Goal: Browse casually

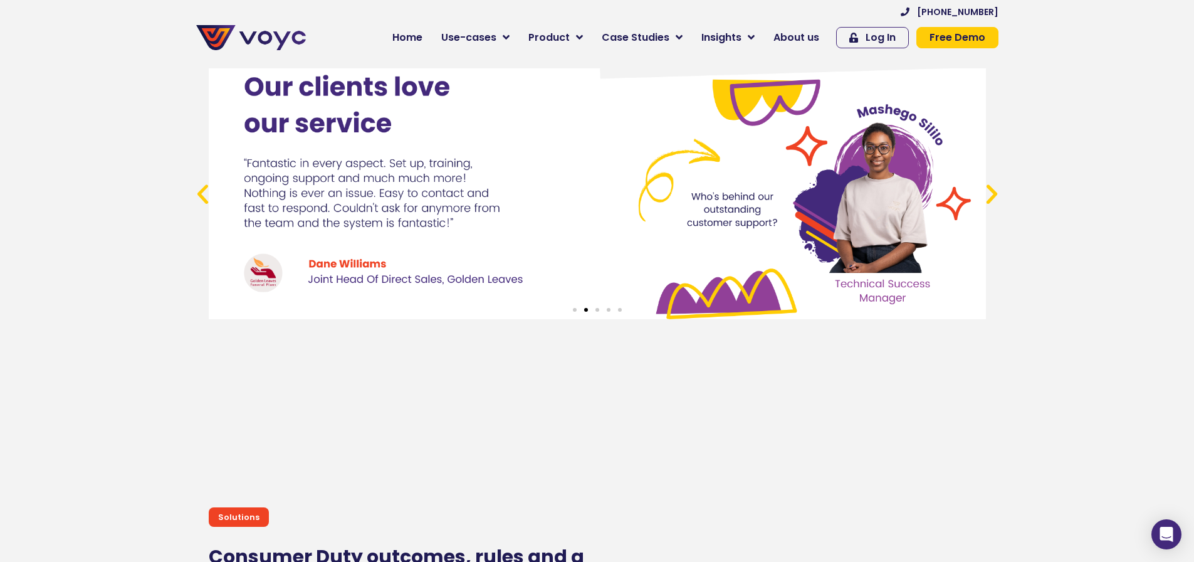
scroll to position [4640, 0]
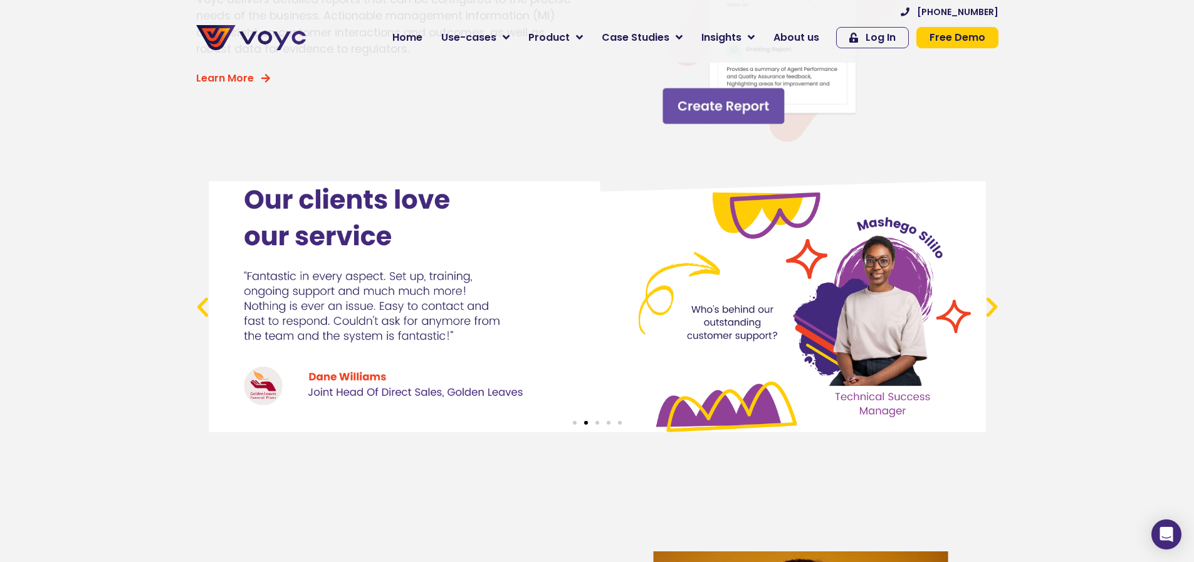
click at [199, 316] on icon "Previous slide" at bounding box center [203, 307] width 26 height 26
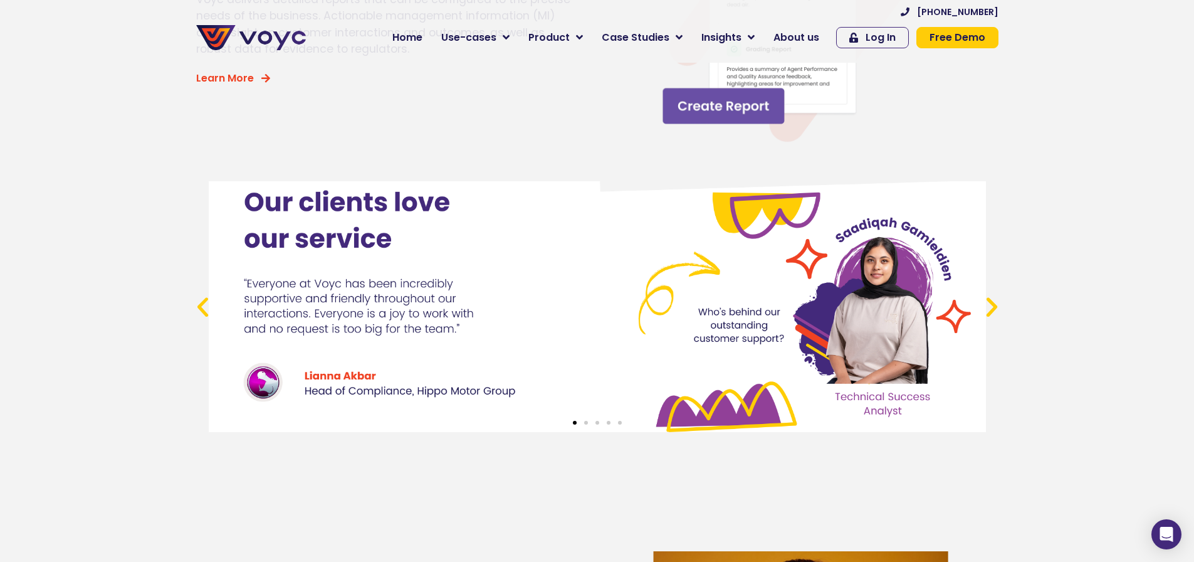
click at [199, 316] on icon "Previous slide" at bounding box center [203, 307] width 26 height 26
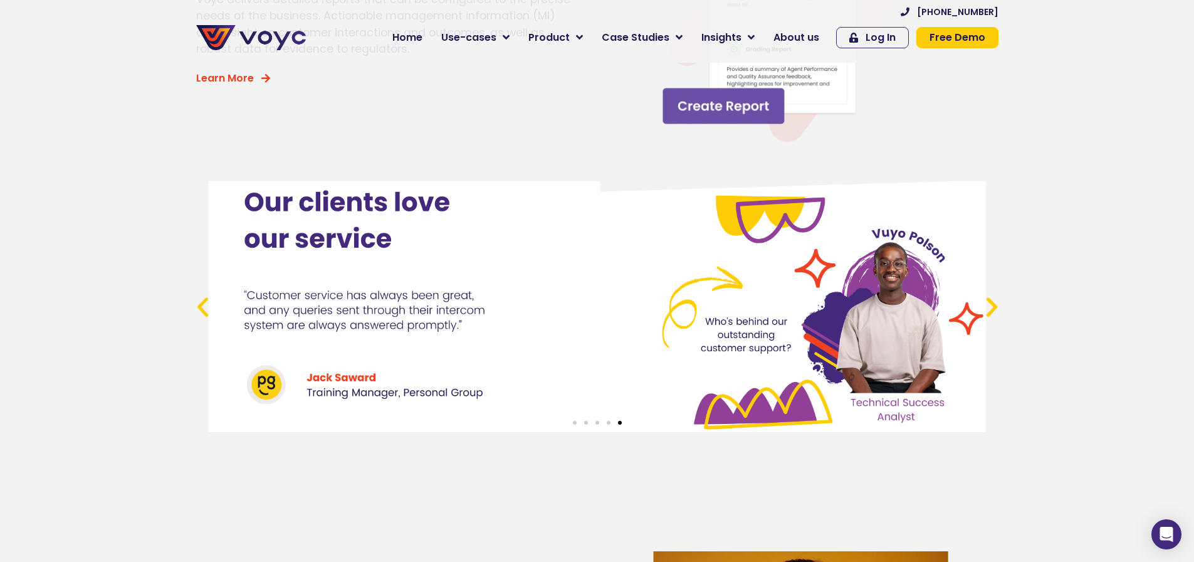
click at [199, 316] on icon "Previous slide" at bounding box center [203, 307] width 26 height 26
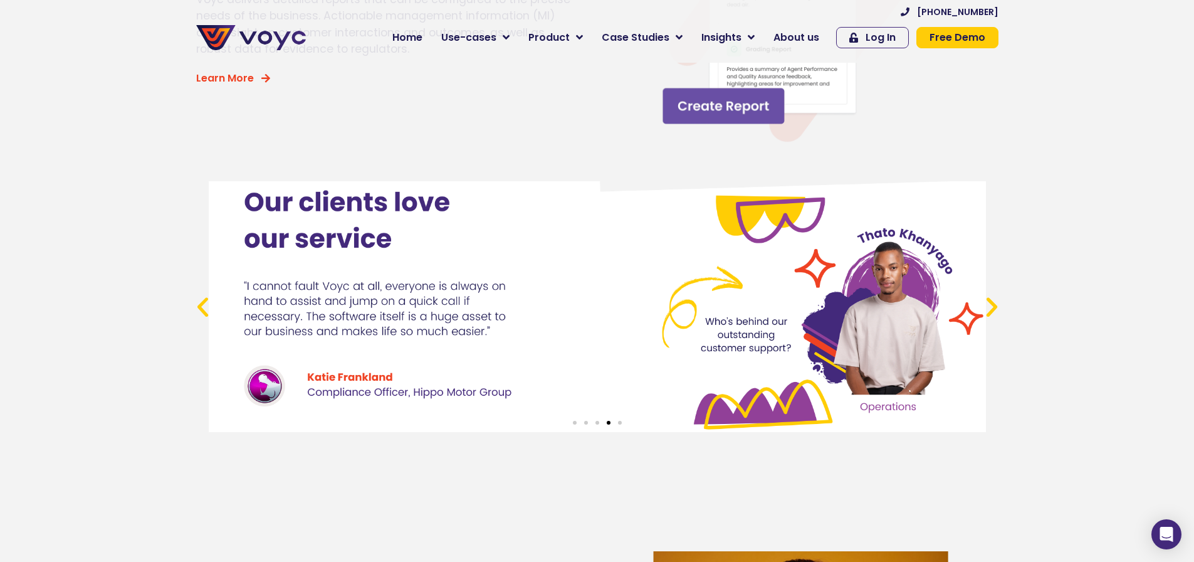
click at [199, 316] on icon "Previous slide" at bounding box center [203, 307] width 26 height 26
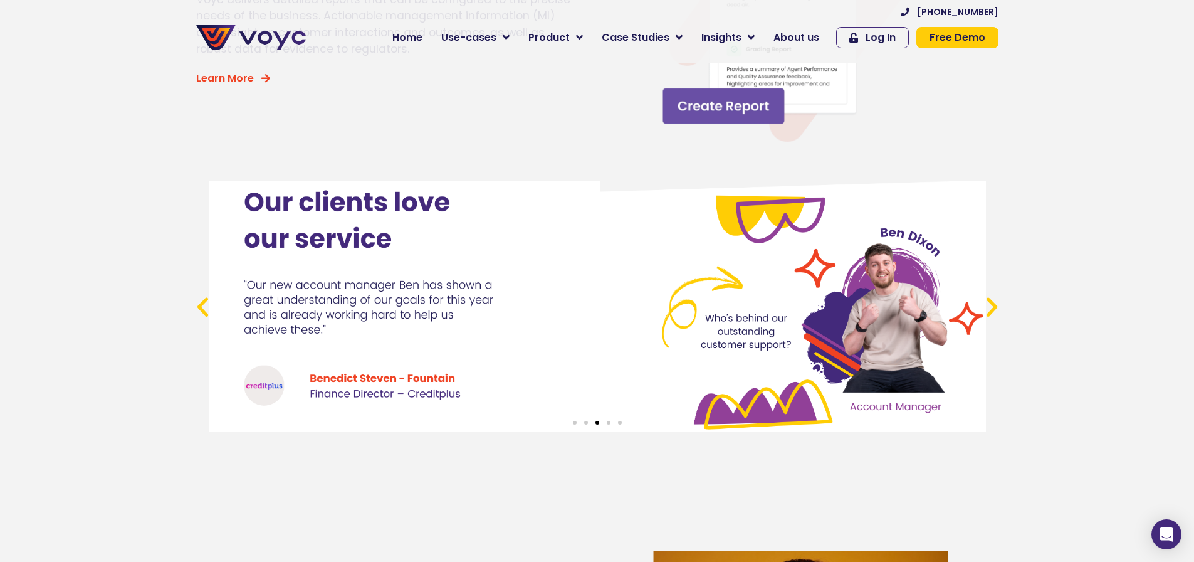
click at [266, 397] on div "3 / 5" at bounding box center [597, 306] width 777 height 251
click at [390, 387] on div "3 / 5" at bounding box center [596, 306] width 777 height 251
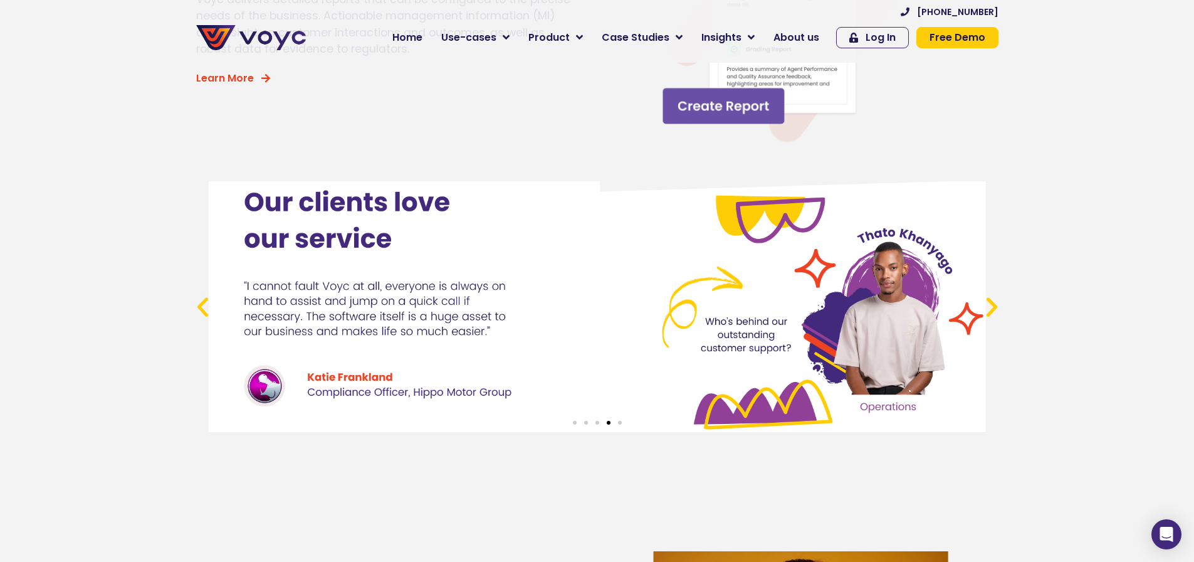
click at [826, 380] on div "4 / 5" at bounding box center [597, 306] width 777 height 251
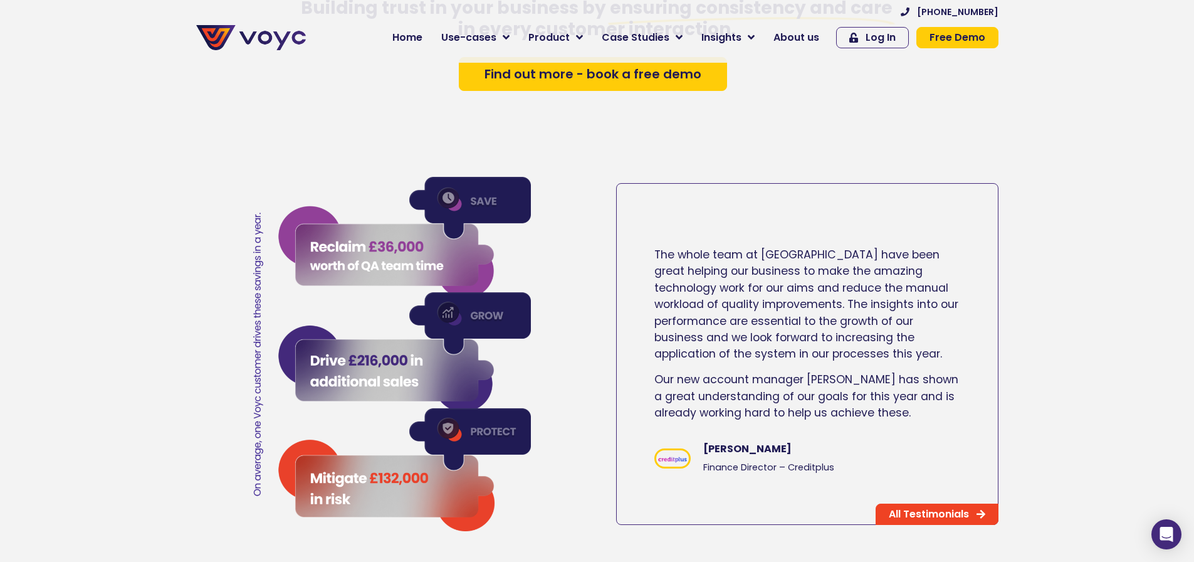
scroll to position [2069, 0]
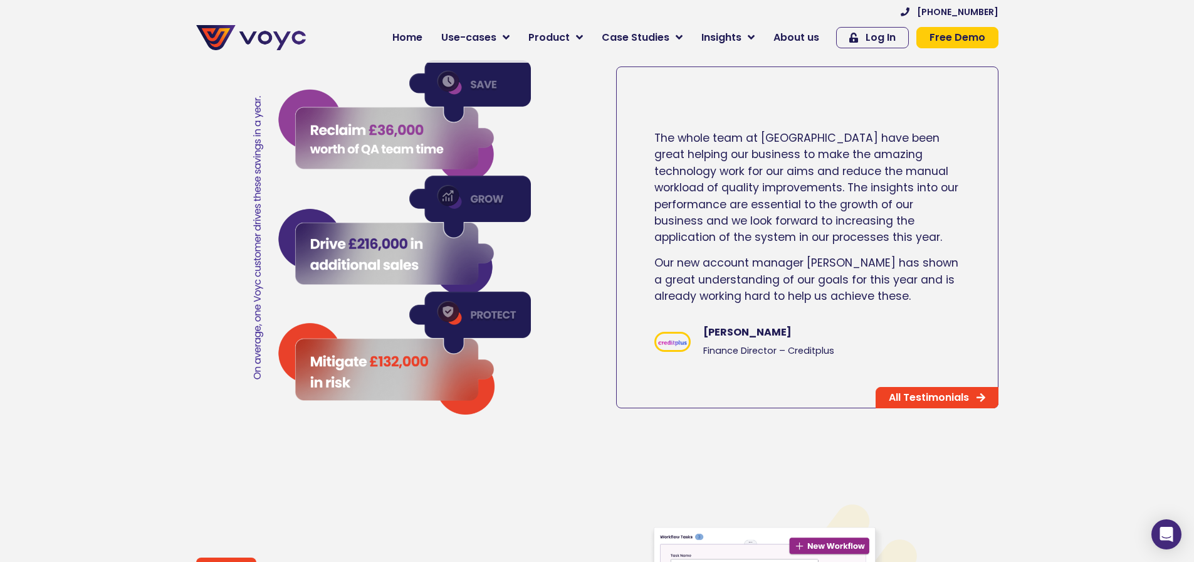
click at [673, 348] on img at bounding box center [672, 342] width 33 height 11
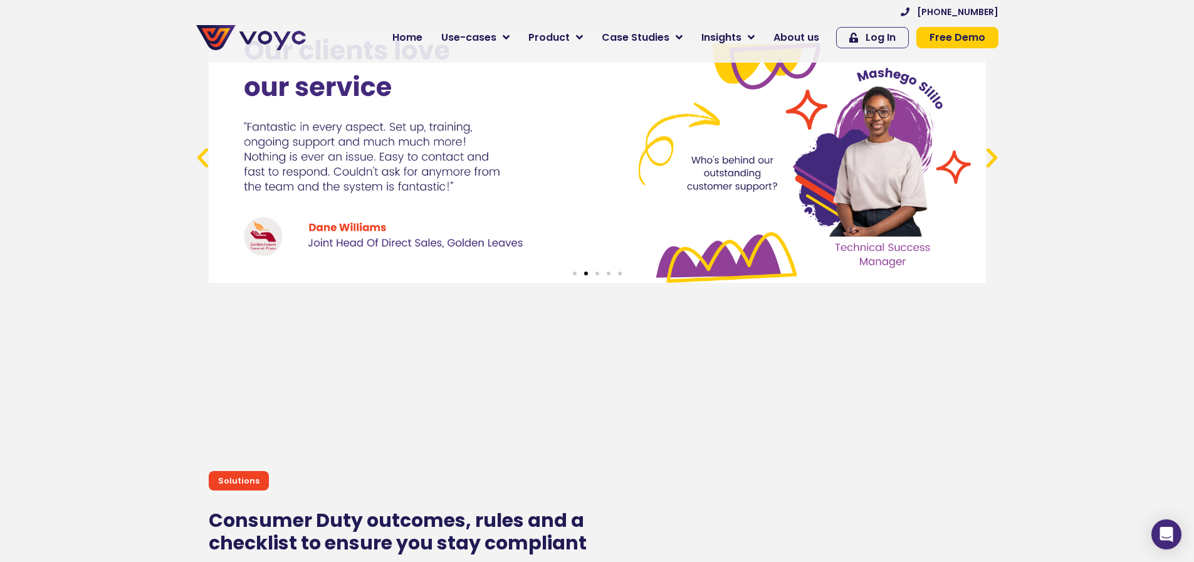
scroll to position [4577, 0]
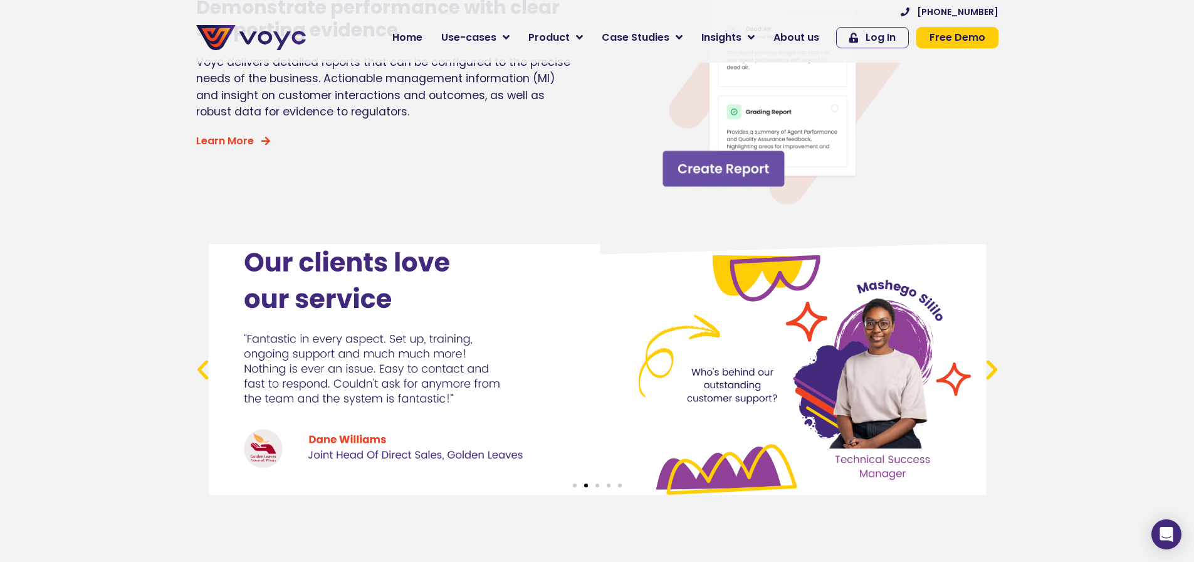
click at [203, 377] on icon "Previous slide" at bounding box center [203, 370] width 26 height 26
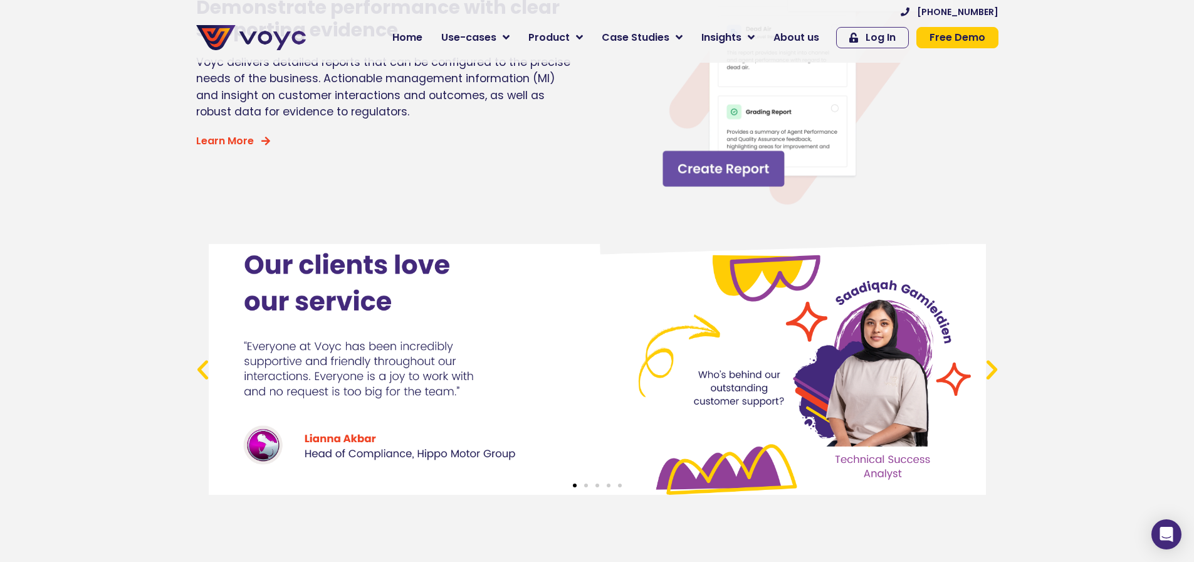
click at [203, 377] on icon "Previous slide" at bounding box center [203, 370] width 26 height 26
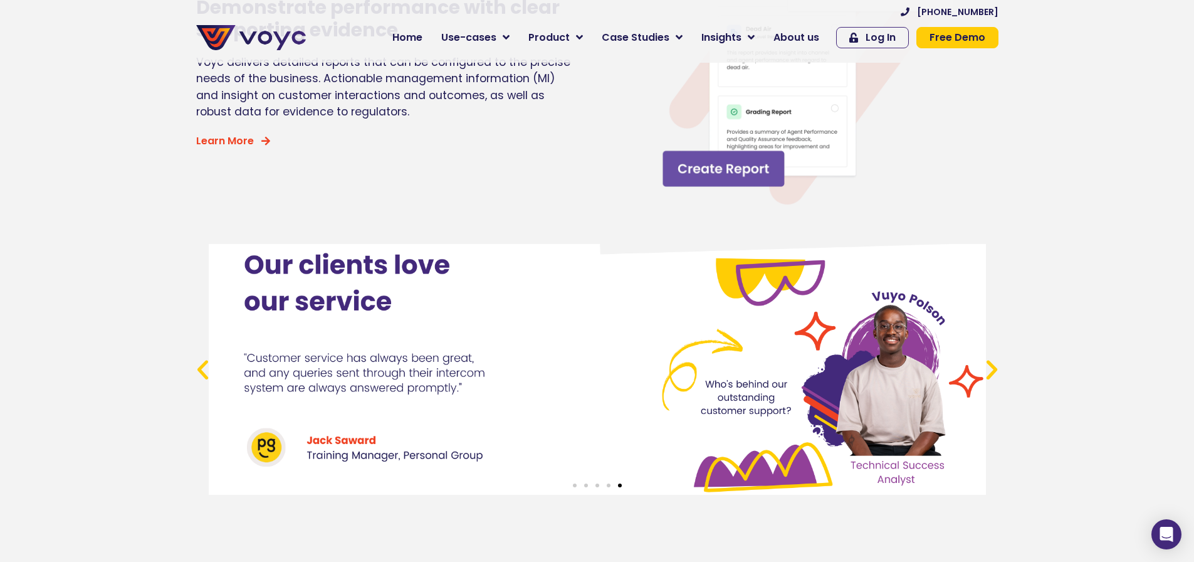
click at [203, 377] on icon "Previous slide" at bounding box center [203, 370] width 26 height 26
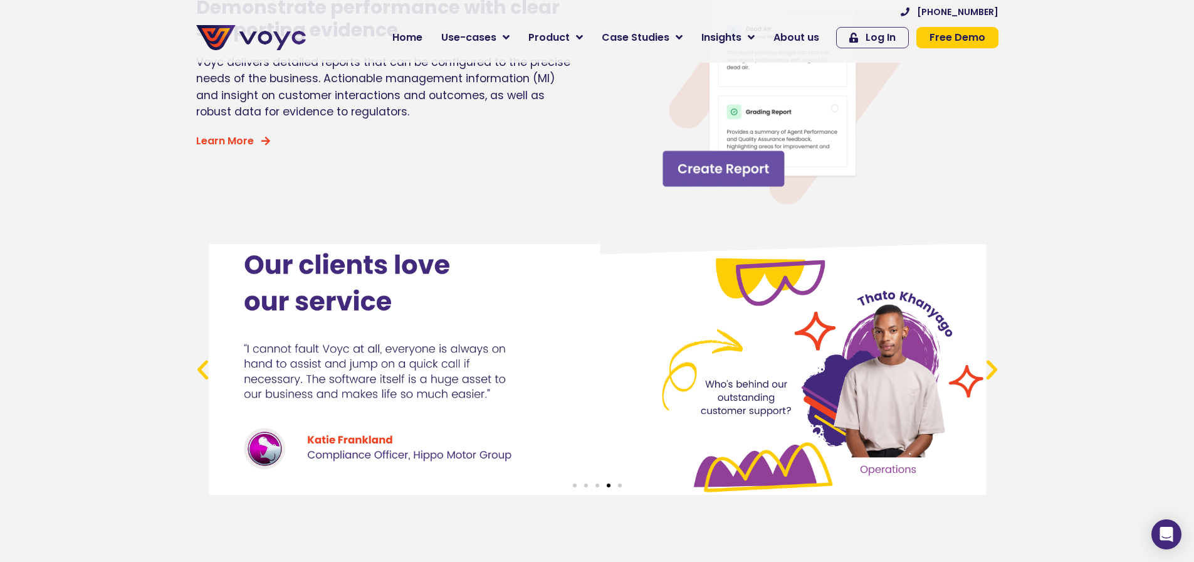
click at [269, 458] on div "4 / 5" at bounding box center [597, 369] width 777 height 251
click at [206, 382] on icon "Previous slide" at bounding box center [203, 370] width 26 height 26
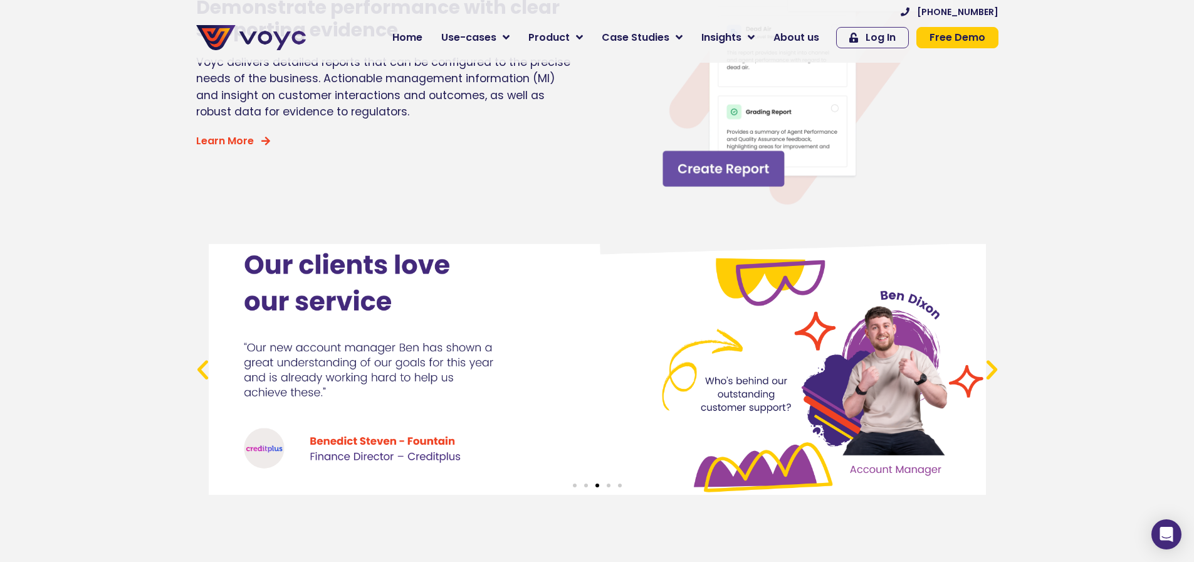
click at [261, 459] on link "3 / 5" at bounding box center [597, 369] width 777 height 251
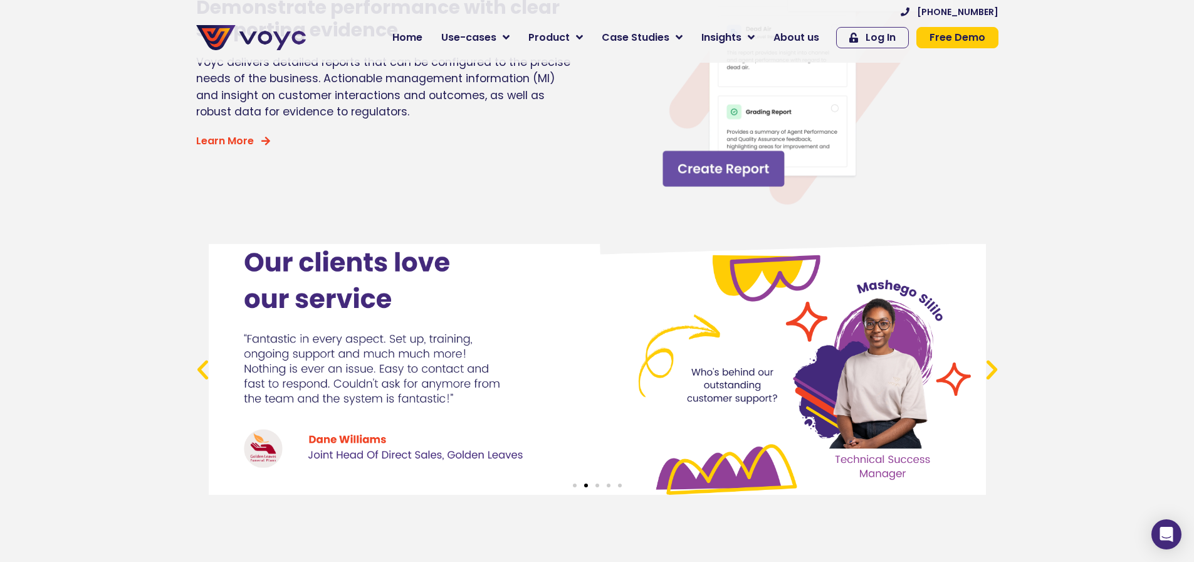
click at [994, 381] on icon "Next slide" at bounding box center [992, 370] width 26 height 26
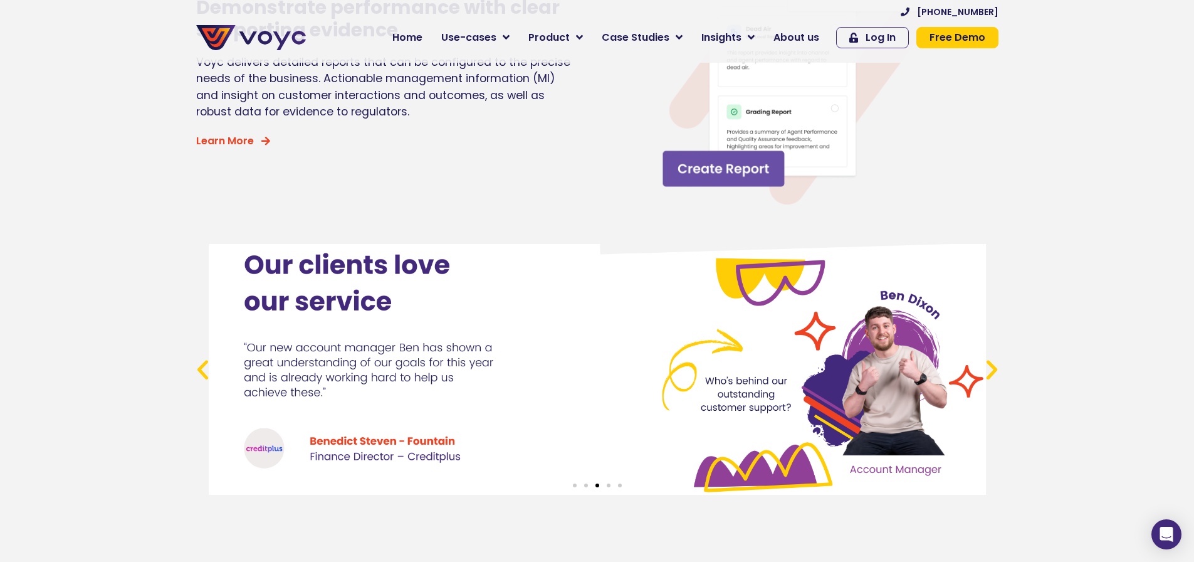
click at [346, 452] on link "3 / 5" at bounding box center [597, 369] width 777 height 251
